Goal: Task Accomplishment & Management: Manage account settings

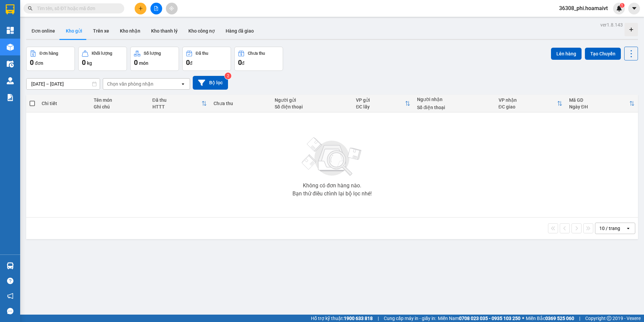
click at [50, 11] on input "text" at bounding box center [76, 8] width 79 height 7
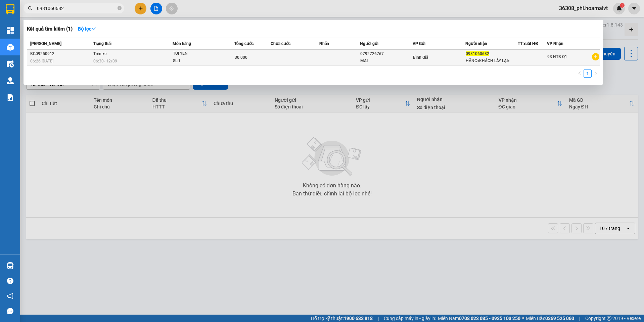
type input "0981060682"
click at [81, 56] on div "BG09250912" at bounding box center [60, 53] width 61 height 7
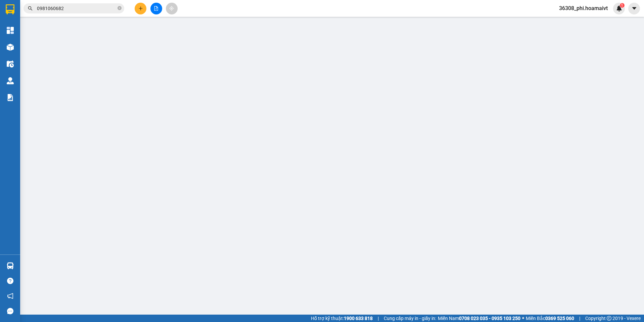
type input "0792726767"
type input "MAI"
type input "0981060682"
type input "HẰNG<KHÁCH LẤY LẠI>"
type input "30.000"
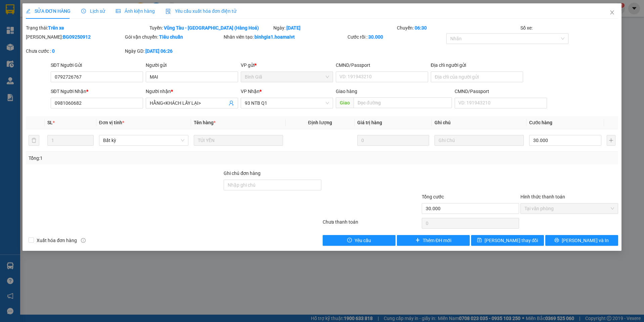
click at [91, 11] on span "Lịch sử" at bounding box center [93, 10] width 24 height 5
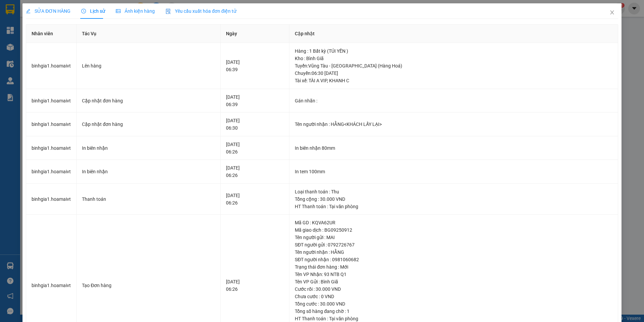
drag, startPoint x: 49, startPoint y: 9, endPoint x: 56, endPoint y: 7, distance: 7.0
click at [49, 10] on span "SỬA ĐƠN HÀNG" at bounding box center [48, 10] width 45 height 5
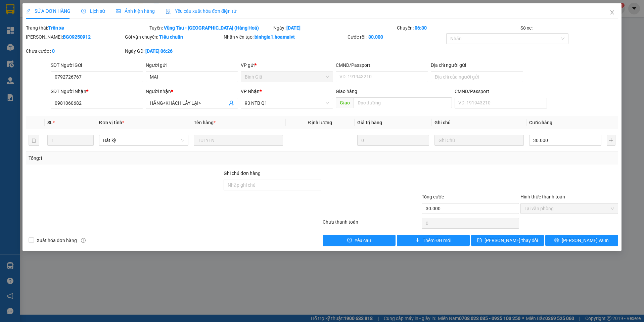
drag, startPoint x: 73, startPoint y: 36, endPoint x: 42, endPoint y: 40, distance: 31.2
click at [42, 40] on div "Mã ĐH: BG09250912" at bounding box center [75, 36] width 98 height 7
copy b "BG09250912"
click at [610, 15] on icon "close" at bounding box center [611, 12] width 5 height 5
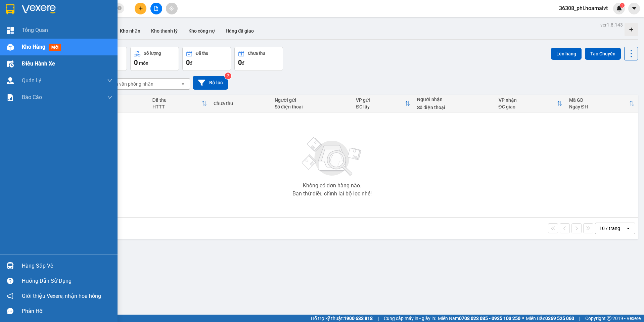
click at [42, 65] on span "Điều hành xe" at bounding box center [38, 63] width 33 height 8
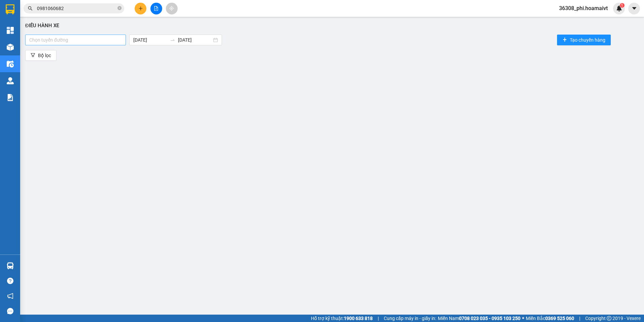
click at [89, 39] on div at bounding box center [75, 40] width 97 height 8
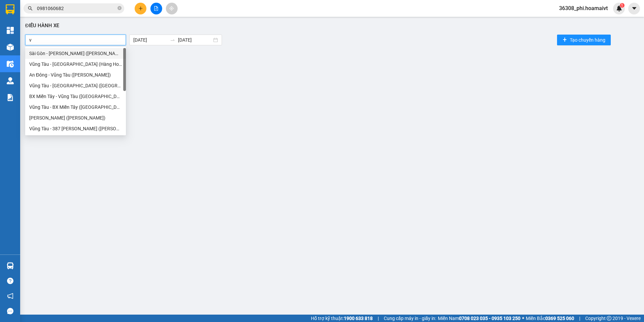
type input "v"
click at [63, 63] on div "Vũng Tàu - [GEOGRAPHIC_DATA] (Hàng Hoá)" at bounding box center [75, 63] width 93 height 7
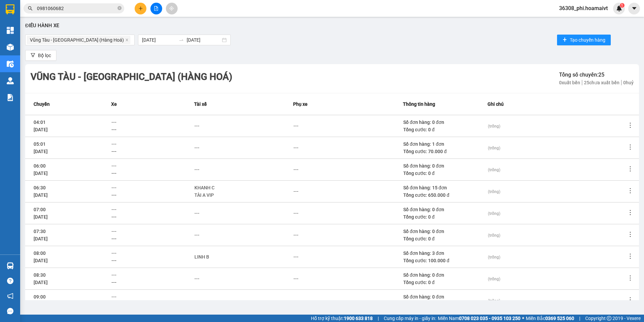
click at [302, 166] on div "---" at bounding box center [347, 169] width 109 height 7
click at [627, 192] on icon "more" at bounding box center [630, 190] width 7 height 7
click at [598, 216] on li "Xem phơi" at bounding box center [606, 219] width 43 height 13
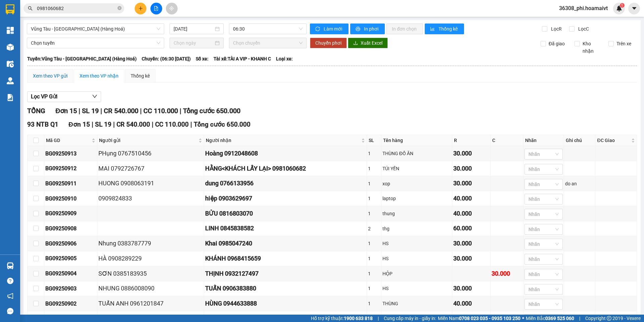
click at [50, 75] on div "Xem theo VP gửi" at bounding box center [50, 75] width 35 height 7
click at [35, 171] on input "checkbox" at bounding box center [35, 168] width 5 height 5
checkbox input "true"
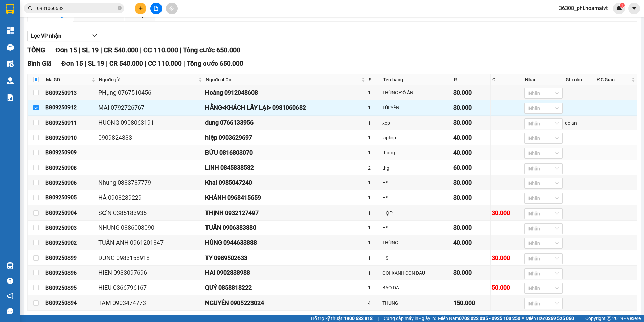
scroll to position [98, 0]
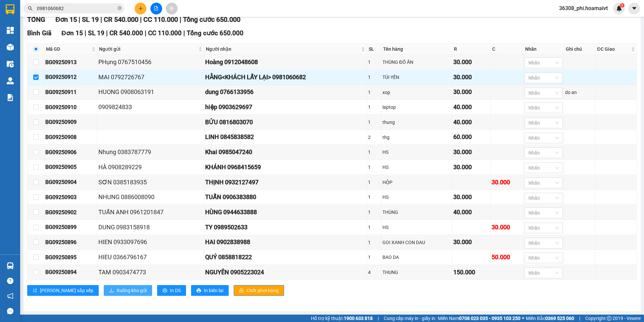
click at [117, 293] on span "Xuống kho gửi" at bounding box center [132, 290] width 30 height 7
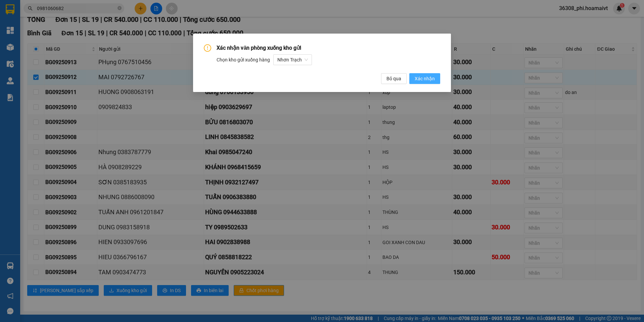
click at [432, 79] on span "Xác nhận" at bounding box center [425, 78] width 20 height 7
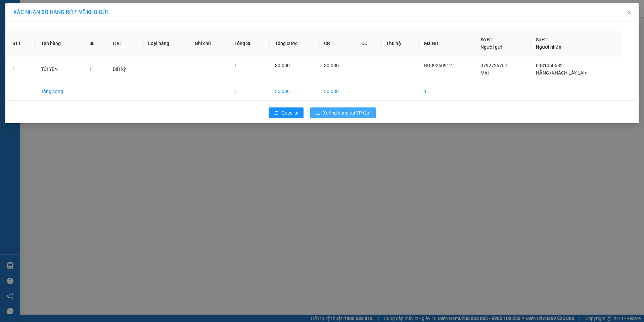
click at [346, 112] on span "Xuống hàng tại VP Gửi" at bounding box center [346, 112] width 47 height 7
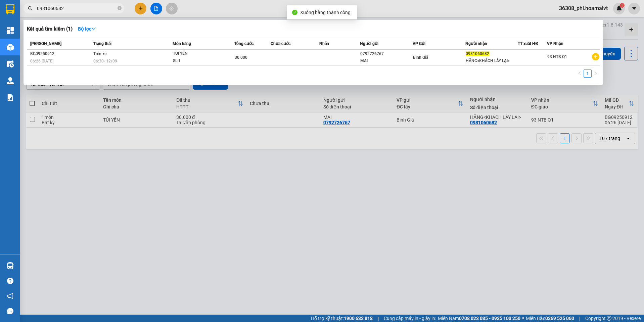
click at [82, 6] on input "0981060682" at bounding box center [76, 8] width 79 height 7
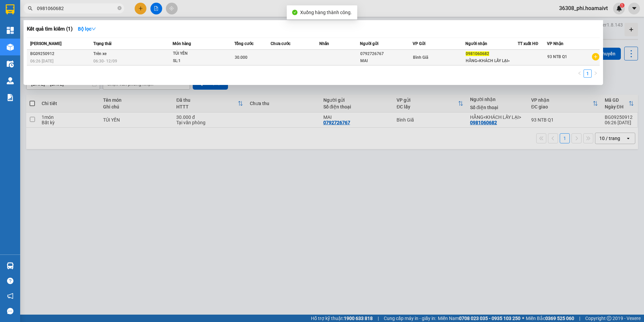
click at [48, 59] on span "06:26 [DATE]" at bounding box center [41, 61] width 23 height 5
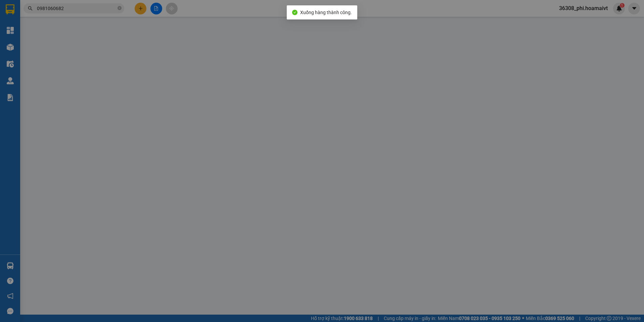
type input "0792726767"
type input "MAI"
type input "0981060682"
type input "HẰNG<KHÁCH LẤY LẠI>"
type input "30.000"
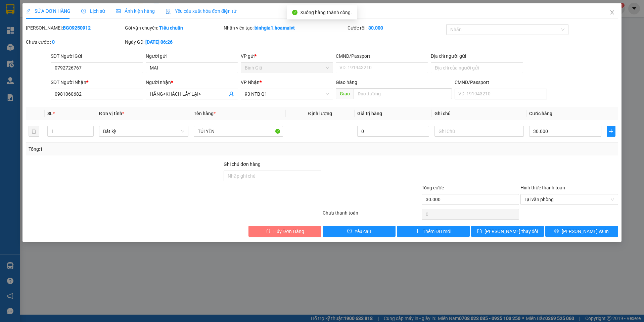
click at [297, 235] on button "Hủy Đơn Hàng" at bounding box center [284, 231] width 73 height 11
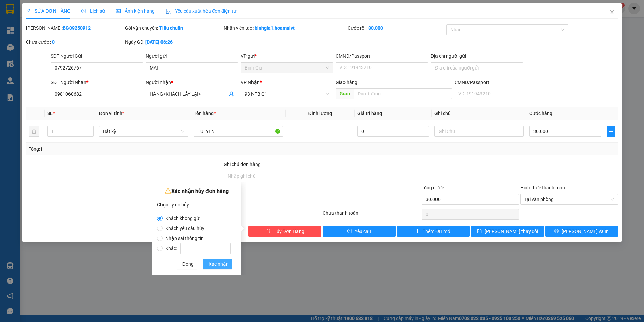
click at [212, 266] on span "Xác nhận" at bounding box center [219, 263] width 20 height 7
